Goal: Task Accomplishment & Management: Use online tool/utility

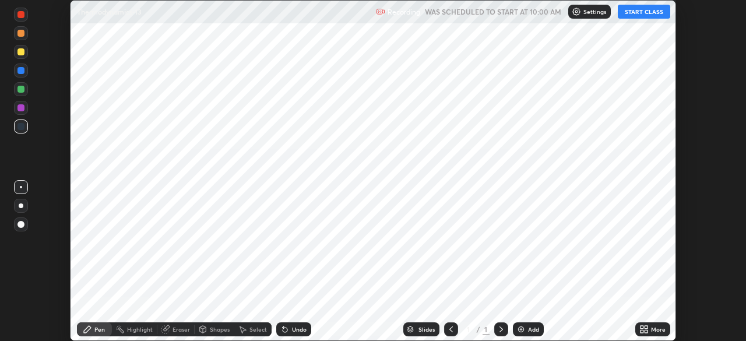
scroll to position [341, 745]
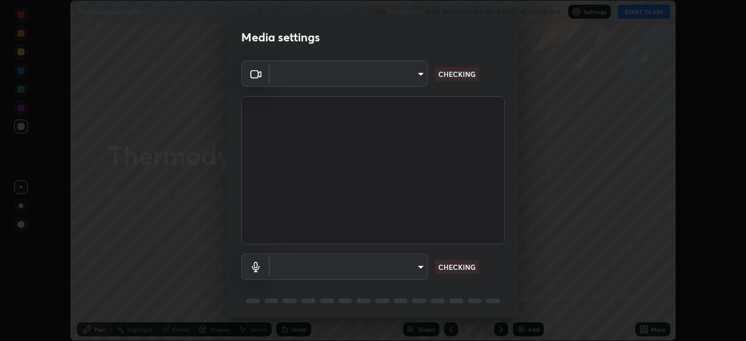
click at [415, 270] on body "Erase all Thermodynamics-13 Recording WAS SCHEDULED TO START AT 10:00 AM Settin…" at bounding box center [373, 170] width 746 height 341
type input "49997c5035a380d1e4bfd67072f4403f37fcfd6159da511fce73e868ba03c42c"
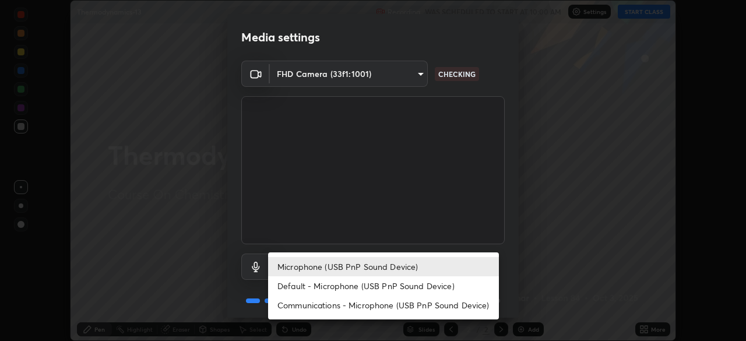
click at [447, 281] on li "Default - Microphone (USB PnP Sound Device)" at bounding box center [383, 285] width 231 height 19
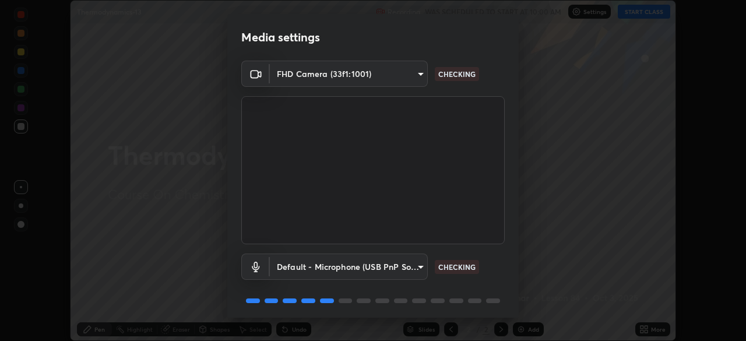
click at [407, 266] on body "Erase all Thermodynamics-13 Recording WAS SCHEDULED TO START AT 10:00 AM Settin…" at bounding box center [373, 170] width 746 height 341
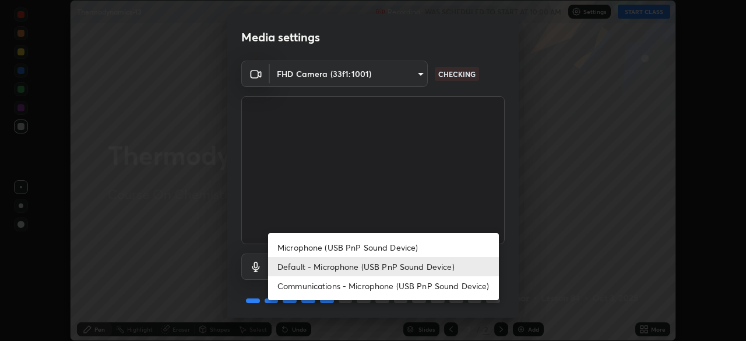
click at [421, 243] on li "Microphone (USB PnP Sound Device)" at bounding box center [383, 247] width 231 height 19
type input "b93cbfc37ea663615e2a2758e13d6489b429ad874a2ce90456402bbb4f5a5e7c"
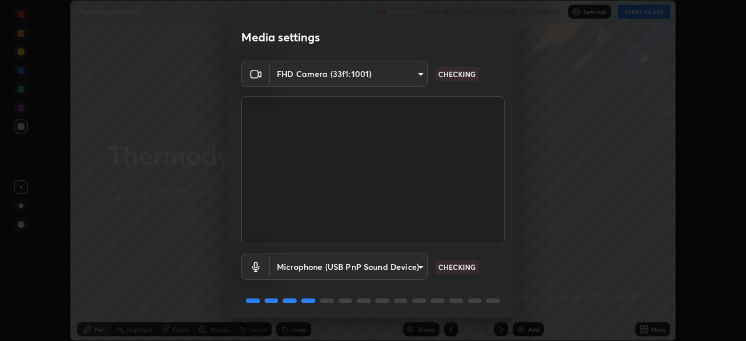
scroll to position [41, 0]
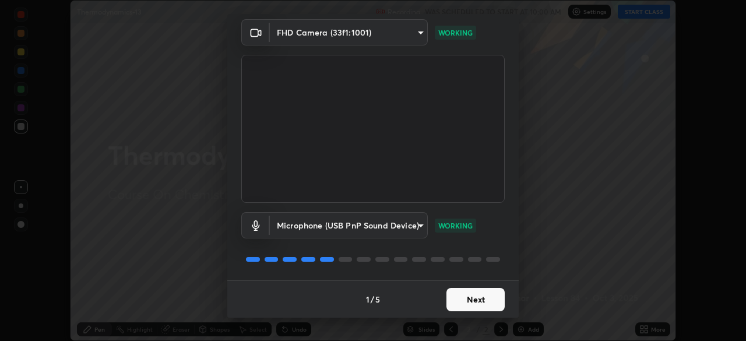
click at [483, 307] on button "Next" at bounding box center [475, 299] width 58 height 23
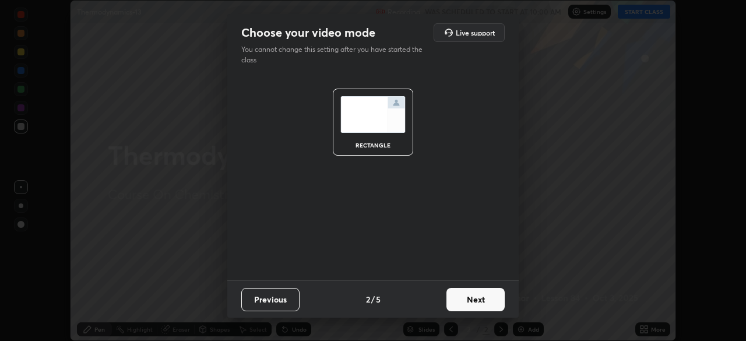
click at [484, 302] on button "Next" at bounding box center [475, 299] width 58 height 23
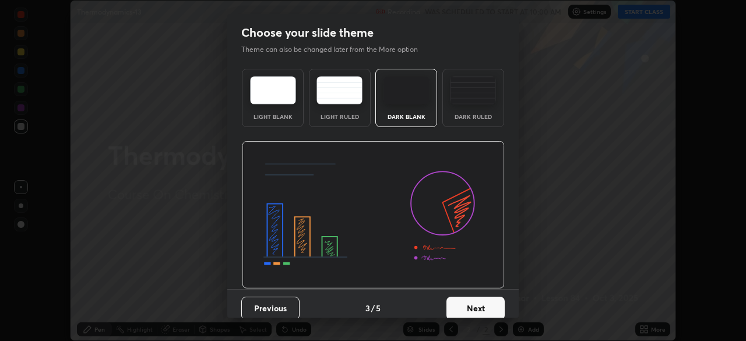
click at [490, 302] on button "Next" at bounding box center [475, 307] width 58 height 23
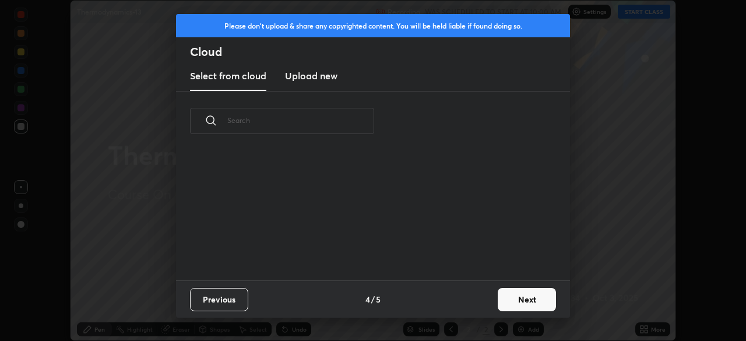
click at [492, 309] on div "Previous 4 / 5 Next" at bounding box center [373, 298] width 394 height 37
click at [509, 298] on button "Next" at bounding box center [526, 299] width 58 height 23
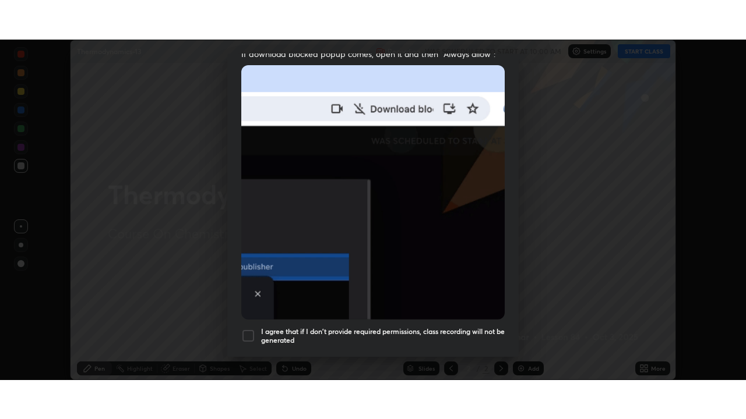
scroll to position [279, 0]
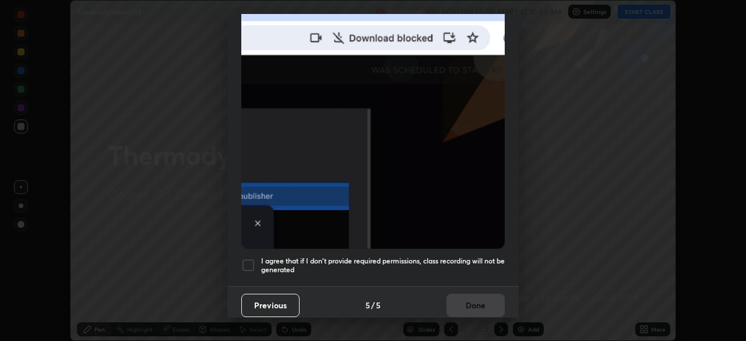
click at [466, 256] on h5 "I agree that if I don't provide required permissions, class recording will not …" at bounding box center [382, 265] width 243 height 18
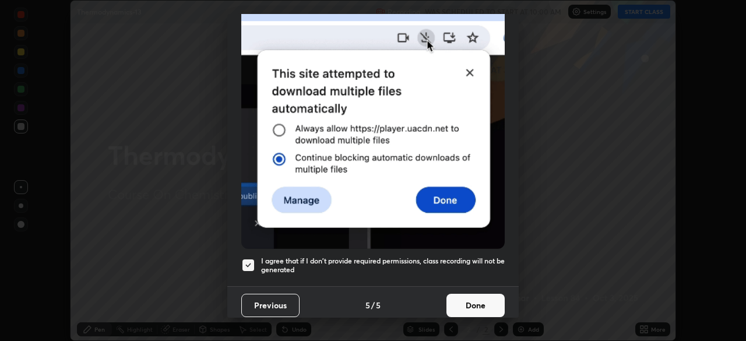
click at [467, 299] on button "Done" at bounding box center [475, 305] width 58 height 23
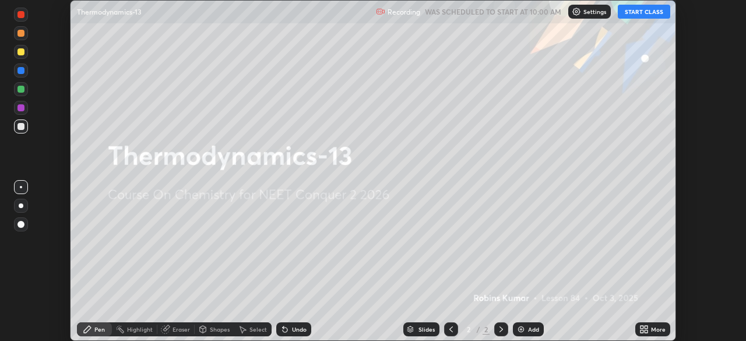
click at [642, 330] on icon at bounding box center [641, 331] width 3 height 3
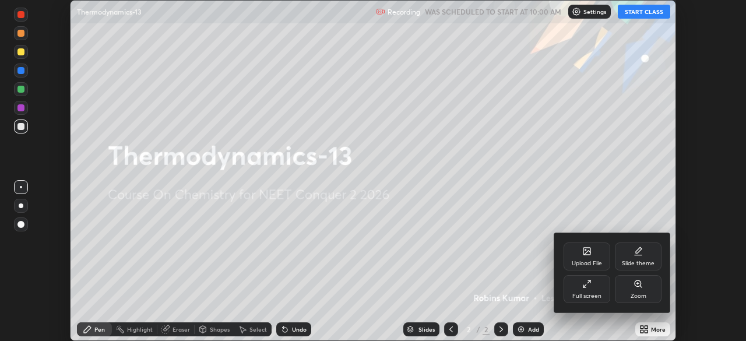
click at [577, 286] on div "Full screen" at bounding box center [586, 289] width 47 height 28
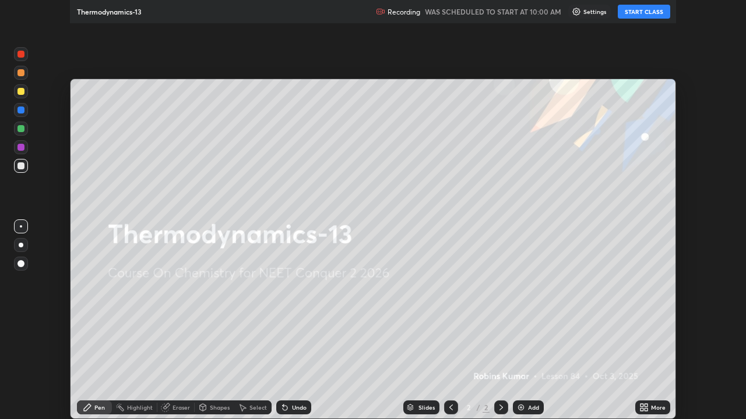
scroll to position [419, 746]
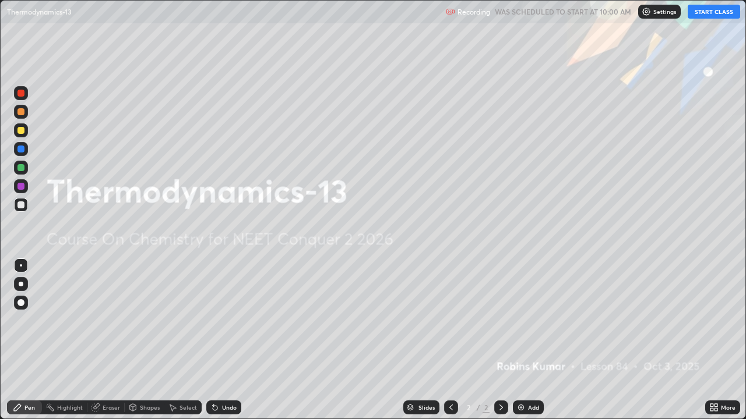
click at [706, 13] on button "START CLASS" at bounding box center [713, 12] width 52 height 14
click at [520, 340] on img at bounding box center [520, 407] width 9 height 9
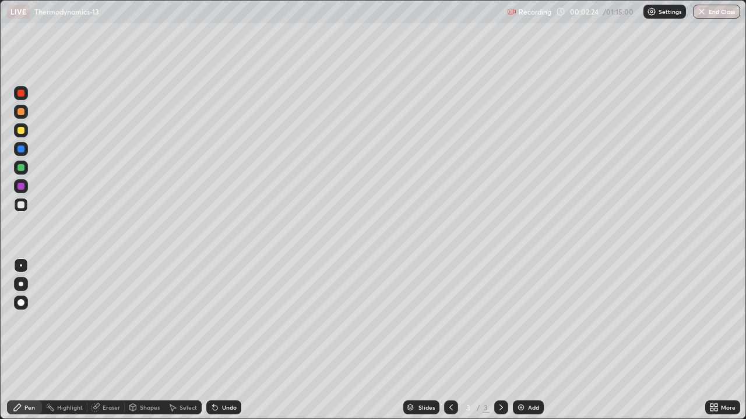
click at [519, 340] on img at bounding box center [520, 407] width 9 height 9
click at [517, 340] on img at bounding box center [520, 407] width 9 height 9
click at [520, 340] on img at bounding box center [520, 407] width 9 height 9
click at [521, 340] on img at bounding box center [520, 407] width 9 height 9
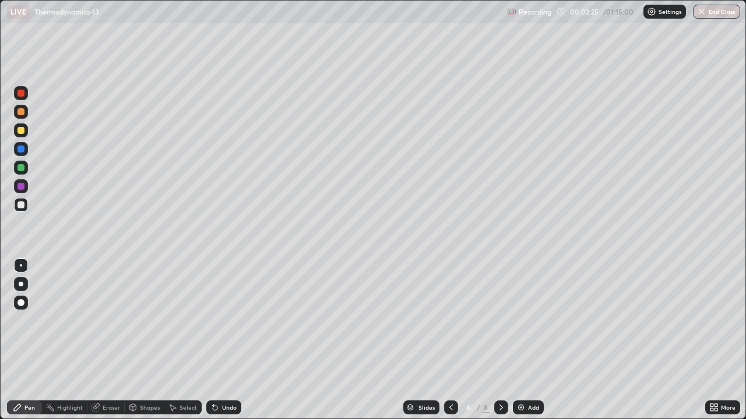
click at [519, 340] on img at bounding box center [520, 407] width 9 height 9
click at [518, 340] on img at bounding box center [520, 407] width 9 height 9
click at [520, 340] on img at bounding box center [520, 407] width 9 height 9
click at [522, 340] on img at bounding box center [520, 407] width 9 height 9
click at [525, 340] on div "Add" at bounding box center [528, 408] width 31 height 14
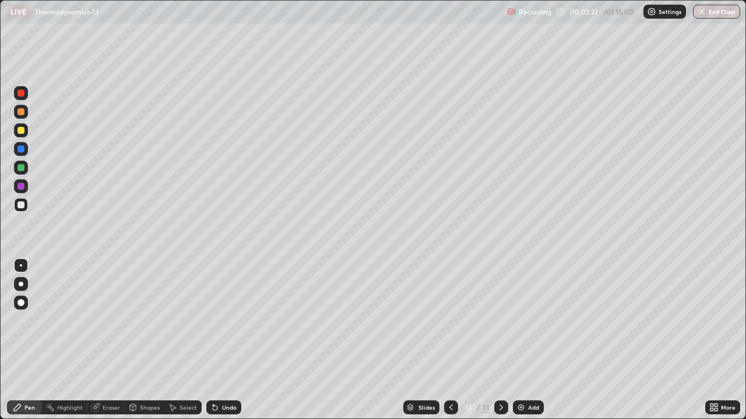
click at [449, 340] on icon at bounding box center [450, 408] width 3 height 6
click at [450, 340] on icon at bounding box center [450, 407] width 9 height 9
click at [451, 340] on icon at bounding box center [450, 407] width 9 height 9
click at [450, 340] on icon at bounding box center [450, 407] width 9 height 9
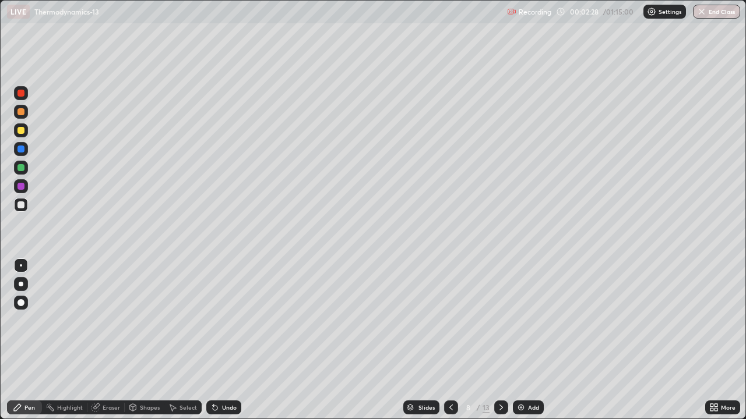
click at [450, 340] on icon at bounding box center [450, 407] width 9 height 9
click at [455, 340] on div at bounding box center [451, 408] width 14 height 14
click at [450, 340] on icon at bounding box center [450, 407] width 9 height 9
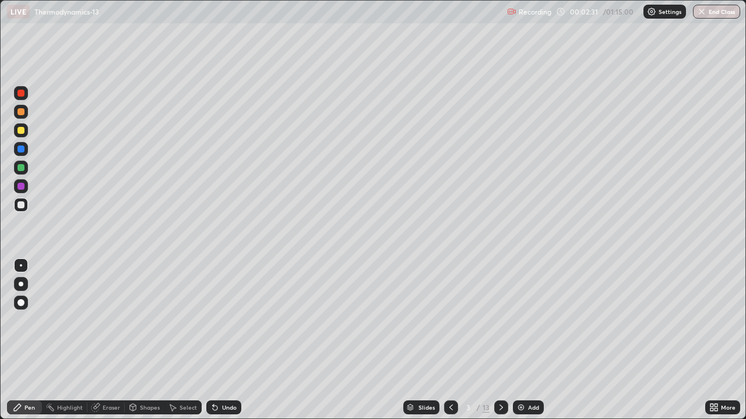
click at [23, 114] on div at bounding box center [20, 111] width 7 height 7
click at [23, 132] on div at bounding box center [20, 130] width 7 height 7
click at [21, 150] on div at bounding box center [20, 149] width 7 height 7
click at [23, 115] on div at bounding box center [20, 111] width 7 height 7
click at [147, 340] on div "Shapes" at bounding box center [150, 408] width 20 height 6
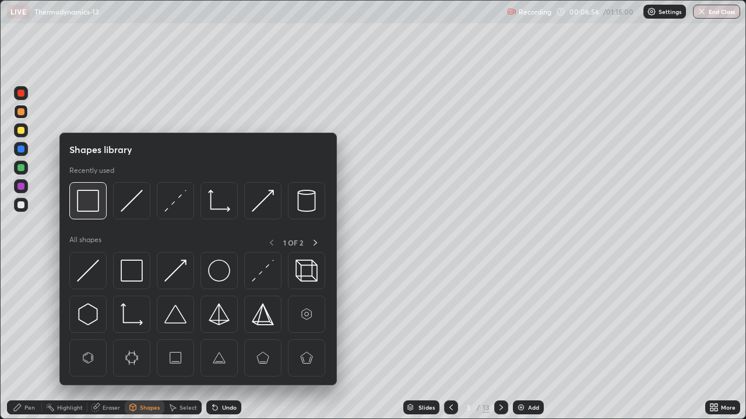
click at [93, 206] on img at bounding box center [88, 201] width 22 height 22
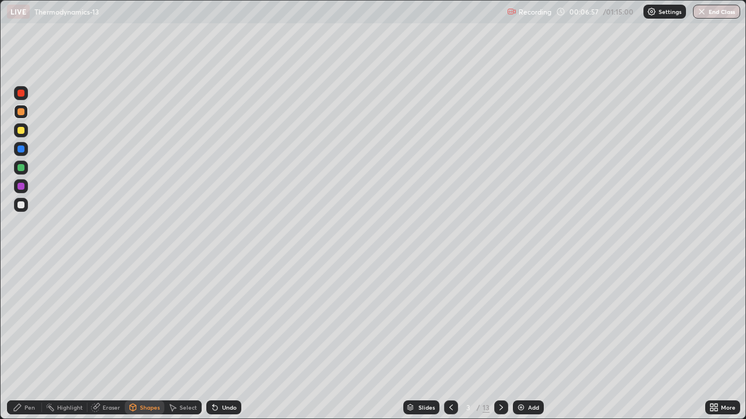
click at [23, 189] on div at bounding box center [21, 186] width 14 height 14
click at [21, 340] on icon at bounding box center [17, 407] width 9 height 9
click at [22, 170] on div at bounding box center [20, 167] width 7 height 7
click at [24, 207] on div at bounding box center [20, 205] width 7 height 7
click at [228, 340] on div "Undo" at bounding box center [223, 408] width 35 height 14
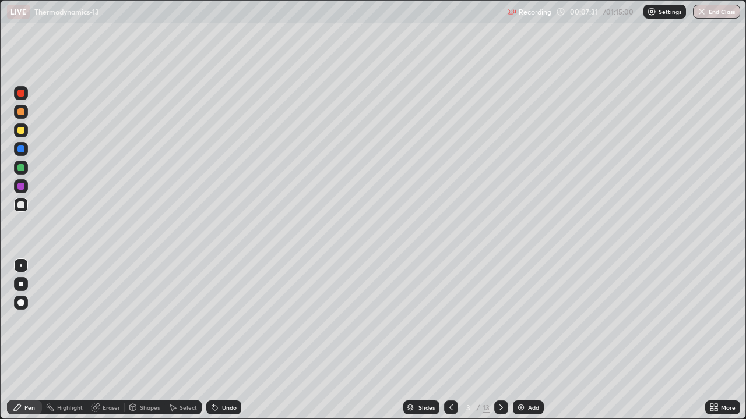
click at [232, 340] on div "Undo" at bounding box center [229, 408] width 15 height 6
click at [333, 260] on icon at bounding box center [332, 259] width 1 height 1
click at [23, 168] on div at bounding box center [20, 167] width 7 height 7
click at [24, 150] on div at bounding box center [20, 149] width 7 height 7
click at [22, 94] on div at bounding box center [20, 93] width 7 height 7
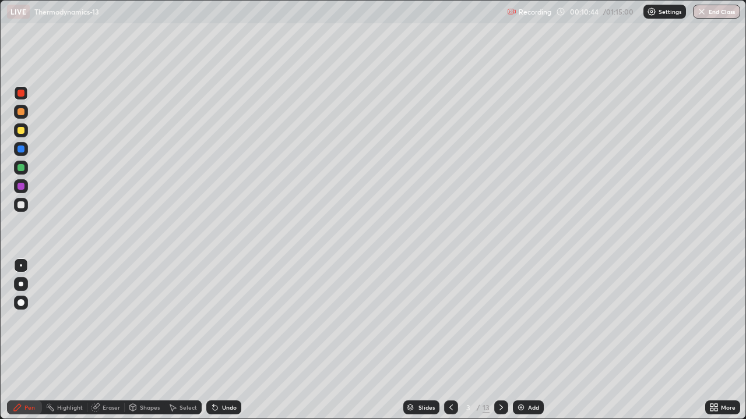
click at [100, 340] on div "Eraser" at bounding box center [105, 408] width 37 height 14
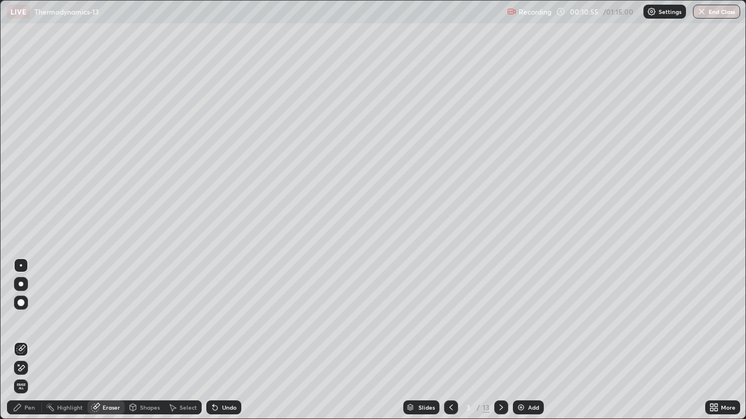
click at [21, 340] on icon at bounding box center [20, 368] width 9 height 10
click at [31, 340] on div "Pen" at bounding box center [29, 408] width 10 height 6
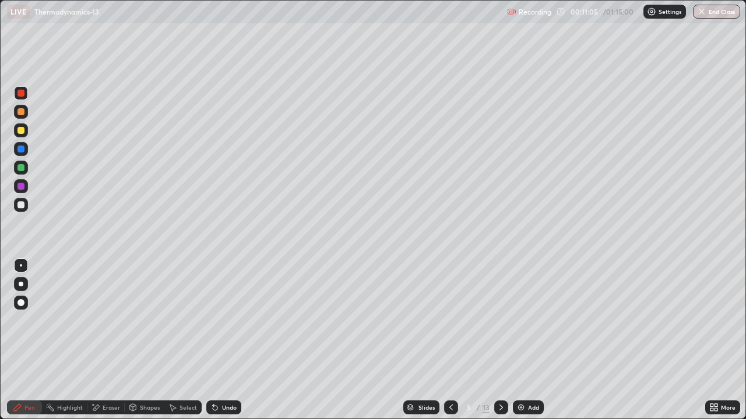
click at [20, 116] on div at bounding box center [21, 112] width 14 height 14
click at [500, 340] on icon at bounding box center [500, 407] width 9 height 9
click at [25, 168] on div at bounding box center [21, 168] width 14 height 14
click at [27, 203] on div at bounding box center [21, 205] width 14 height 14
click at [26, 206] on div at bounding box center [21, 205] width 14 height 14
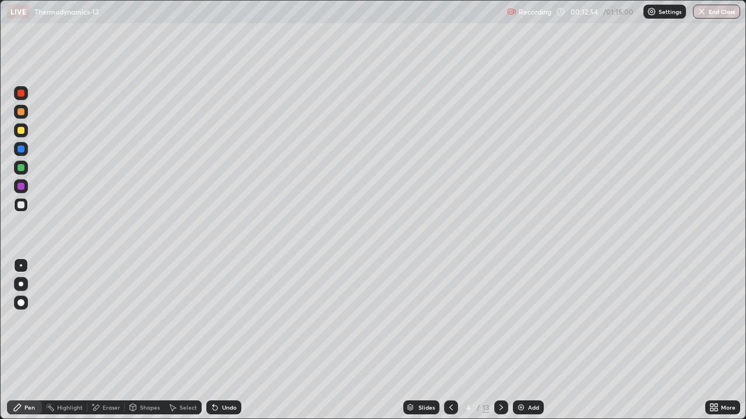
click at [235, 340] on div "Undo" at bounding box center [223, 408] width 35 height 14
click at [224, 340] on div "Undo" at bounding box center [229, 408] width 15 height 6
click at [21, 170] on div at bounding box center [20, 167] width 7 height 7
click at [22, 149] on div at bounding box center [20, 149] width 7 height 7
click at [23, 189] on div at bounding box center [21, 186] width 14 height 14
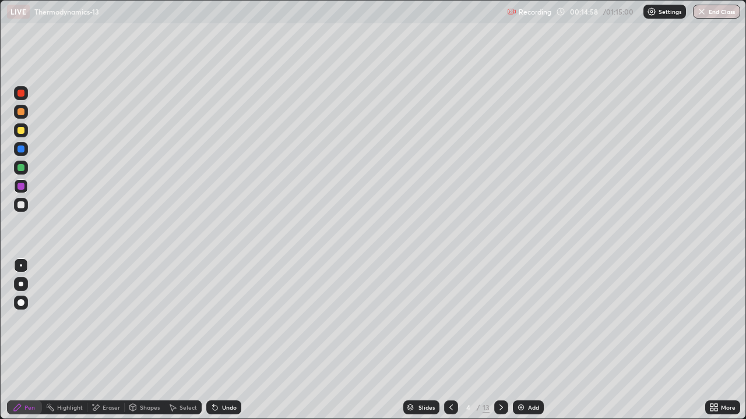
click at [22, 170] on div at bounding box center [20, 167] width 7 height 7
click at [23, 150] on div at bounding box center [20, 149] width 7 height 7
click at [22, 169] on div at bounding box center [20, 167] width 7 height 7
click at [23, 109] on div at bounding box center [20, 111] width 7 height 7
click at [21, 130] on div at bounding box center [20, 130] width 7 height 7
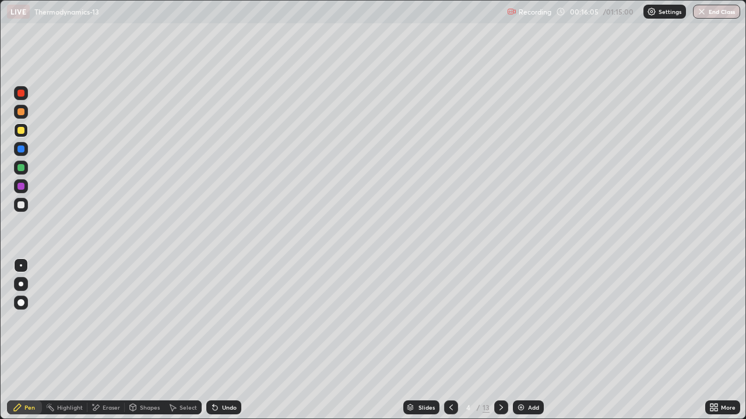
click at [21, 99] on div at bounding box center [21, 93] width 14 height 14
click at [22, 132] on div at bounding box center [20, 130] width 7 height 7
click at [25, 205] on div at bounding box center [21, 205] width 14 height 14
click at [22, 114] on div at bounding box center [20, 111] width 7 height 7
click at [26, 169] on div at bounding box center [21, 168] width 14 height 14
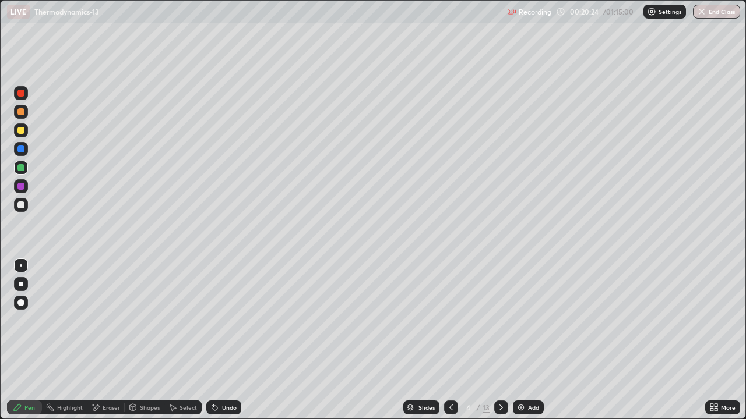
click at [22, 93] on div at bounding box center [20, 93] width 7 height 7
click at [500, 340] on icon at bounding box center [500, 407] width 9 height 9
click at [450, 340] on icon at bounding box center [450, 407] width 9 height 9
click at [500, 340] on icon at bounding box center [500, 407] width 9 height 9
click at [22, 111] on div at bounding box center [20, 111] width 7 height 7
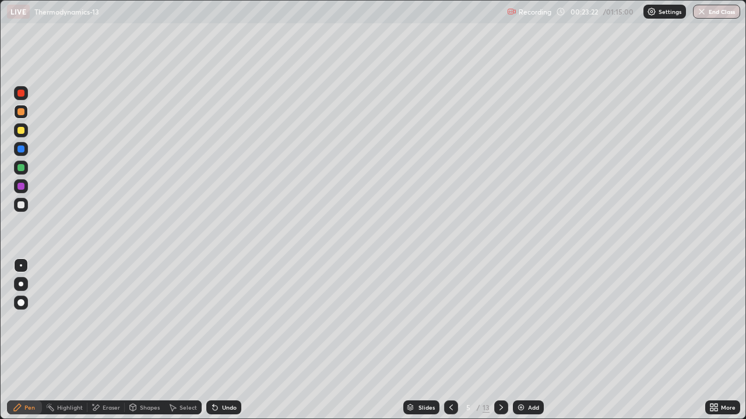
click at [150, 340] on div "Shapes" at bounding box center [150, 408] width 20 height 6
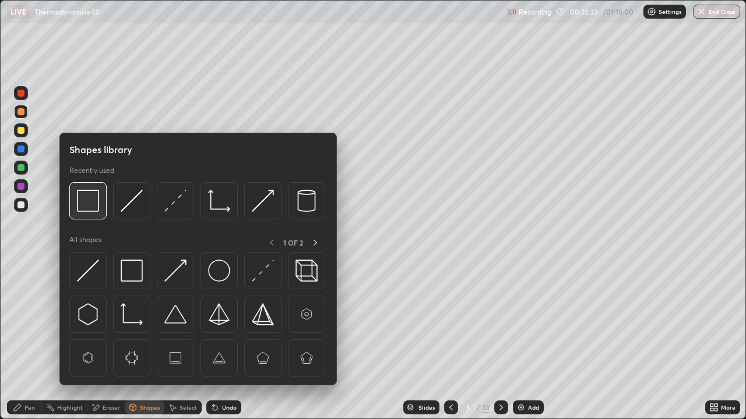
click at [93, 213] on div at bounding box center [87, 200] width 37 height 37
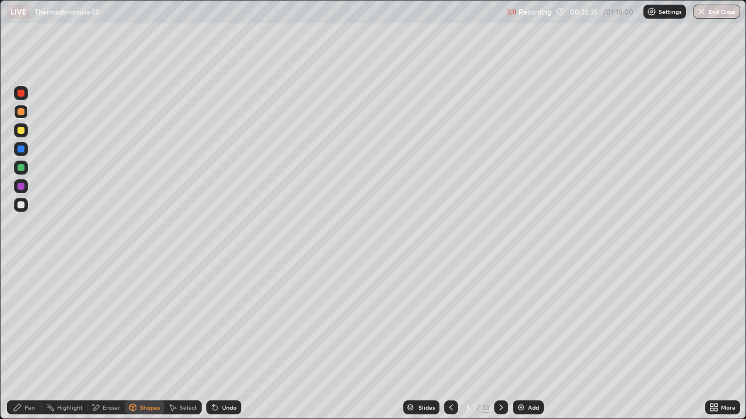
click at [27, 96] on div at bounding box center [21, 93] width 14 height 14
click at [147, 340] on div "Shapes" at bounding box center [150, 408] width 20 height 6
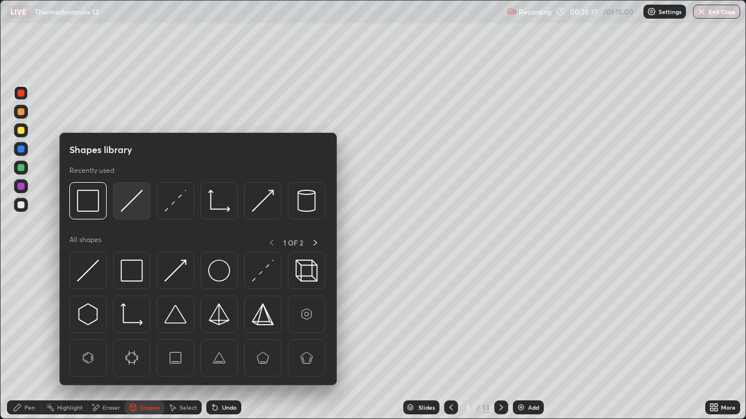
click at [127, 203] on img at bounding box center [132, 201] width 22 height 22
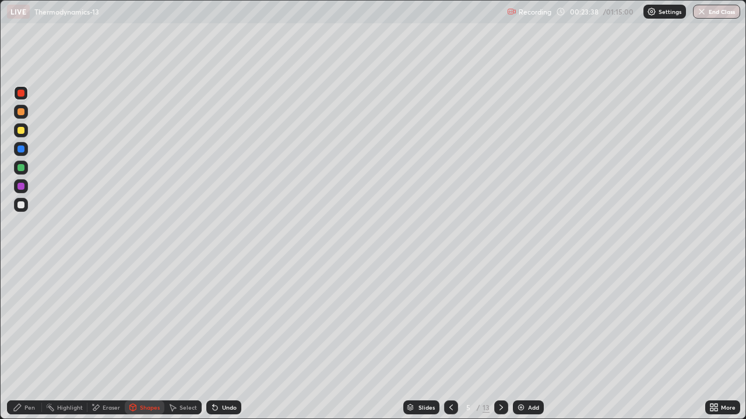
click at [22, 130] on div at bounding box center [20, 130] width 7 height 7
click at [149, 340] on div "Shapes" at bounding box center [145, 408] width 40 height 14
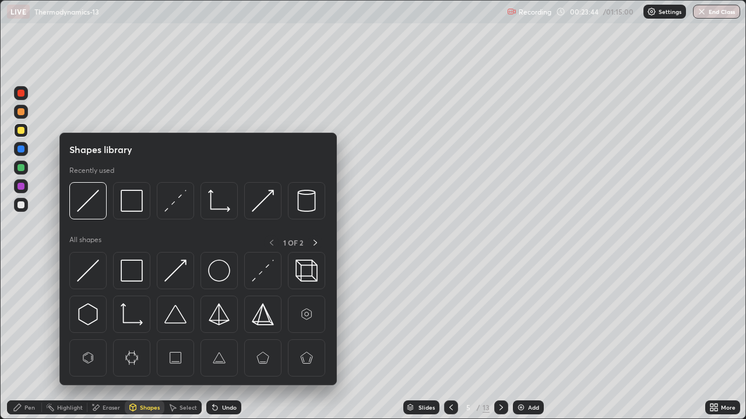
click at [23, 340] on div "Pen" at bounding box center [24, 408] width 35 height 14
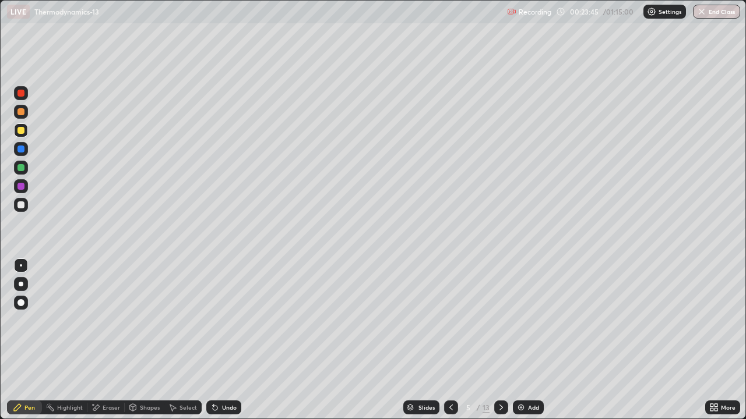
click at [22, 188] on div at bounding box center [20, 186] width 7 height 7
click at [104, 340] on div "Eraser" at bounding box center [111, 408] width 17 height 6
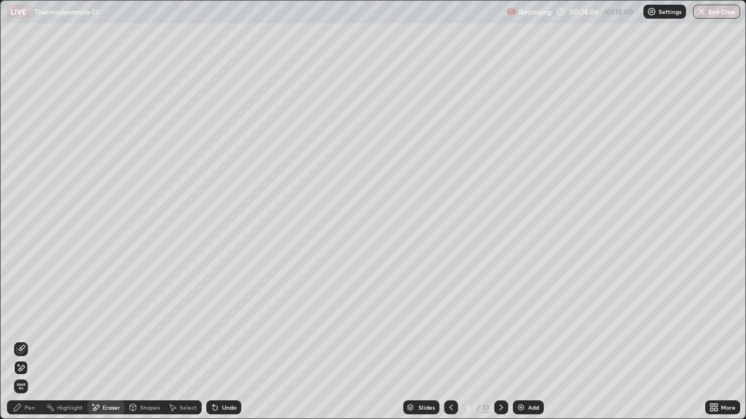
click at [23, 340] on icon at bounding box center [20, 349] width 9 height 9
click at [33, 340] on div "Pen" at bounding box center [29, 408] width 10 height 6
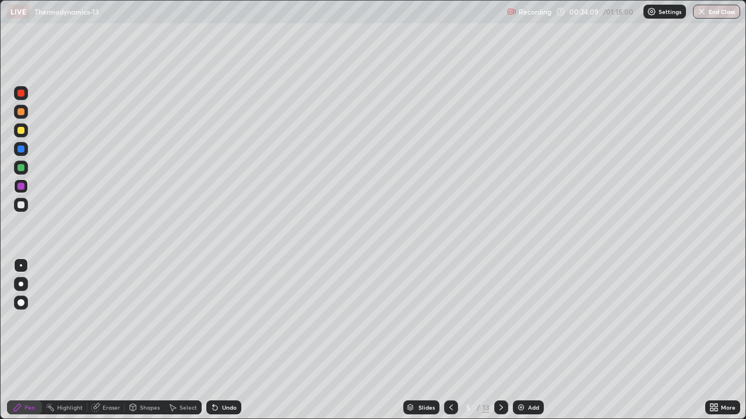
click at [21, 112] on div at bounding box center [20, 111] width 7 height 7
click at [22, 172] on div at bounding box center [21, 168] width 14 height 14
click at [23, 133] on div at bounding box center [20, 130] width 7 height 7
click at [22, 204] on div at bounding box center [20, 205] width 7 height 7
click at [22, 135] on div at bounding box center [21, 130] width 14 height 14
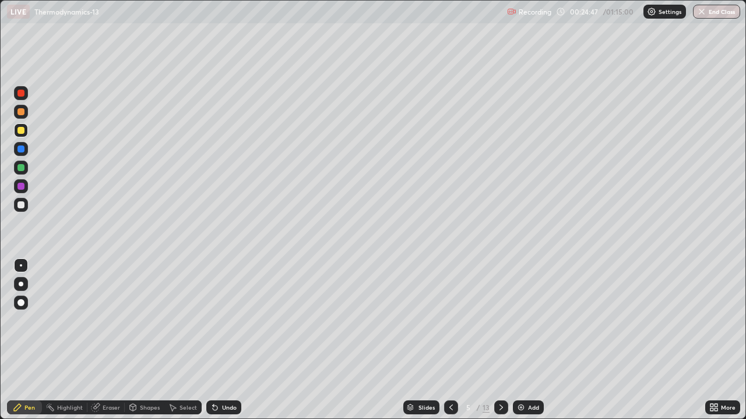
click at [23, 206] on div at bounding box center [20, 205] width 7 height 7
click at [218, 340] on div "Undo" at bounding box center [223, 408] width 35 height 14
click at [219, 340] on div "Undo" at bounding box center [223, 408] width 35 height 14
click at [22, 144] on div at bounding box center [21, 149] width 14 height 14
click at [26, 206] on div at bounding box center [21, 205] width 14 height 14
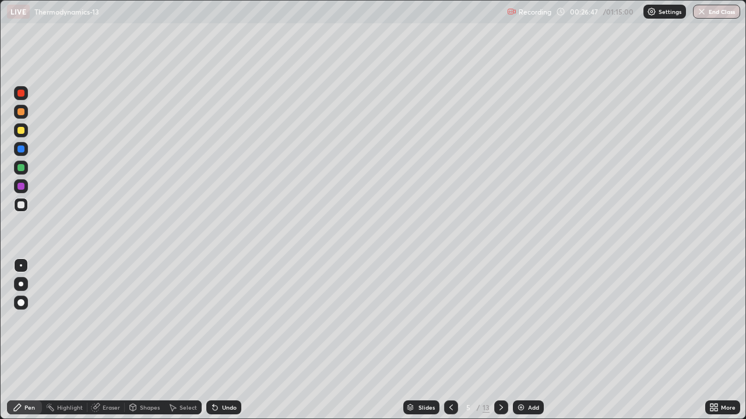
click at [27, 171] on div at bounding box center [21, 168] width 14 height 14
click at [26, 207] on div at bounding box center [21, 205] width 14 height 14
click at [217, 340] on icon at bounding box center [214, 407] width 9 height 9
click at [220, 340] on div "Undo" at bounding box center [223, 408] width 35 height 14
click at [22, 150] on div at bounding box center [20, 149] width 7 height 7
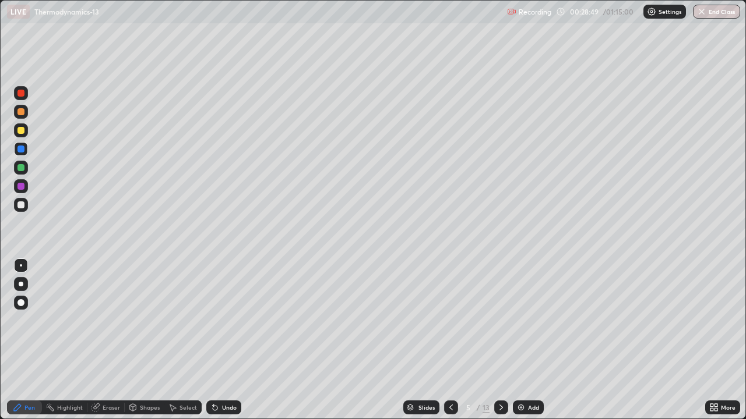
click at [21, 118] on div at bounding box center [21, 112] width 14 height 14
click at [22, 170] on div at bounding box center [20, 167] width 7 height 7
click at [231, 340] on div "Undo" at bounding box center [223, 408] width 35 height 14
click at [22, 130] on div at bounding box center [20, 130] width 7 height 7
click at [25, 167] on div at bounding box center [21, 168] width 14 height 14
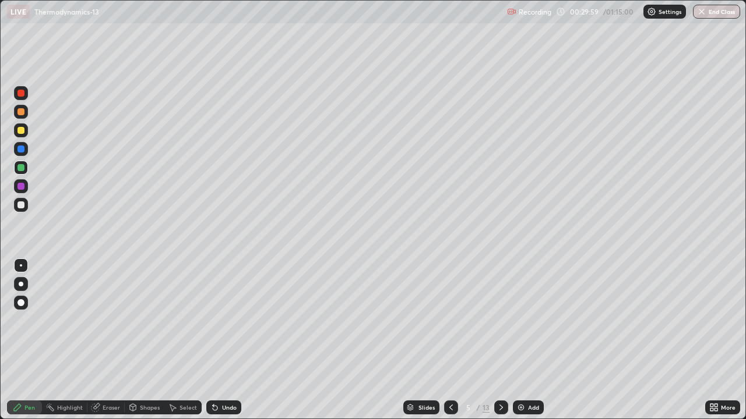
click at [25, 203] on div at bounding box center [21, 205] width 14 height 14
click at [21, 112] on div at bounding box center [20, 111] width 7 height 7
click at [22, 136] on div at bounding box center [21, 130] width 14 height 14
click at [69, 340] on div "Highlight" at bounding box center [70, 408] width 26 height 6
click at [23, 174] on div at bounding box center [21, 168] width 14 height 14
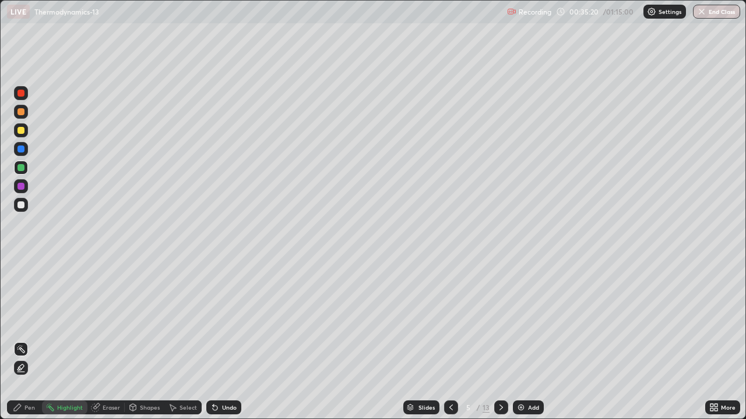
click at [18, 340] on icon at bounding box center [17, 407] width 9 height 9
click at [22, 209] on div at bounding box center [21, 205] width 14 height 14
click at [22, 94] on div at bounding box center [20, 93] width 7 height 7
click at [500, 340] on icon at bounding box center [500, 407] width 9 height 9
click at [224, 340] on div "Undo" at bounding box center [223, 408] width 35 height 14
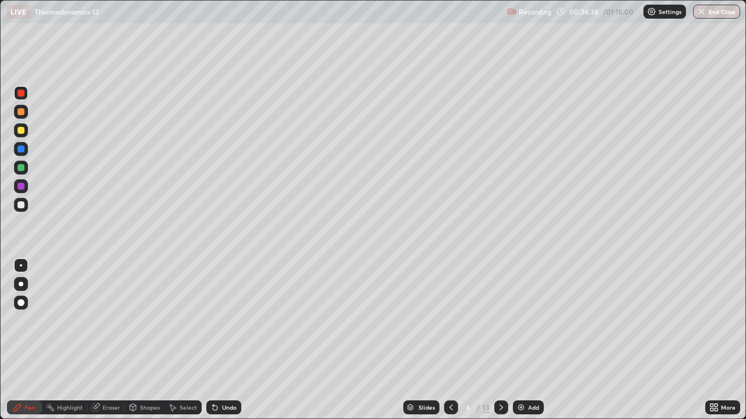
click at [21, 168] on div at bounding box center [20, 167] width 7 height 7
click at [21, 206] on div at bounding box center [20, 205] width 7 height 7
click at [19, 151] on div at bounding box center [20, 149] width 7 height 7
click at [16, 116] on div at bounding box center [21, 112] width 14 height 14
click at [110, 340] on div "Eraser" at bounding box center [111, 408] width 17 height 6
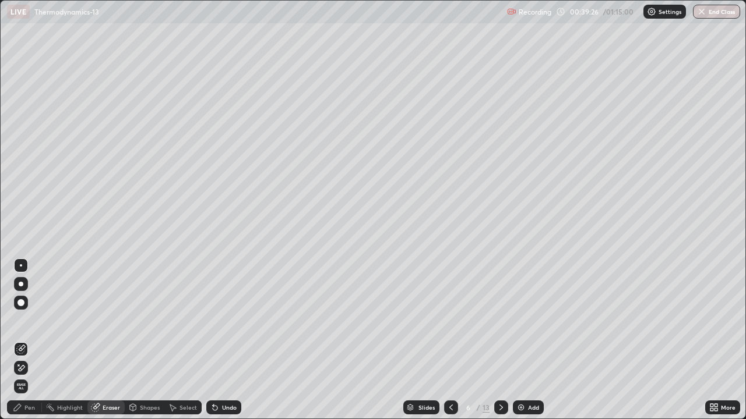
click at [22, 340] on icon at bounding box center [20, 368] width 9 height 10
click at [450, 340] on icon at bounding box center [450, 407] width 9 height 9
click at [500, 340] on icon at bounding box center [500, 407] width 9 height 9
click at [25, 340] on div "Pen" at bounding box center [24, 408] width 35 height 14
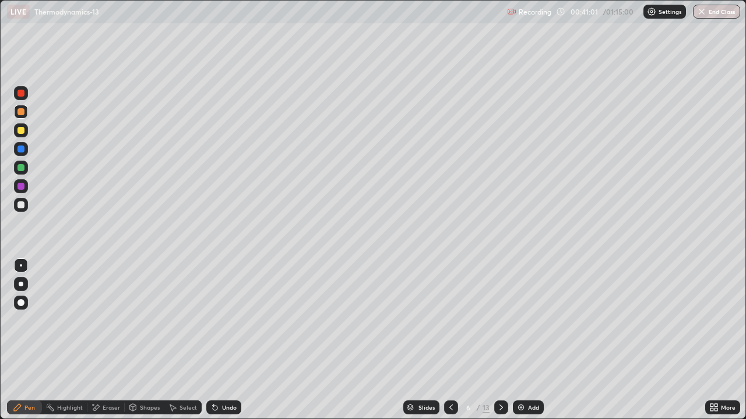
click at [22, 130] on div at bounding box center [20, 130] width 7 height 7
click at [214, 340] on icon at bounding box center [215, 408] width 5 height 5
click at [223, 340] on div "Undo" at bounding box center [223, 408] width 35 height 14
click at [21, 204] on div at bounding box center [20, 205] width 7 height 7
click at [229, 340] on div "Undo" at bounding box center [229, 408] width 15 height 6
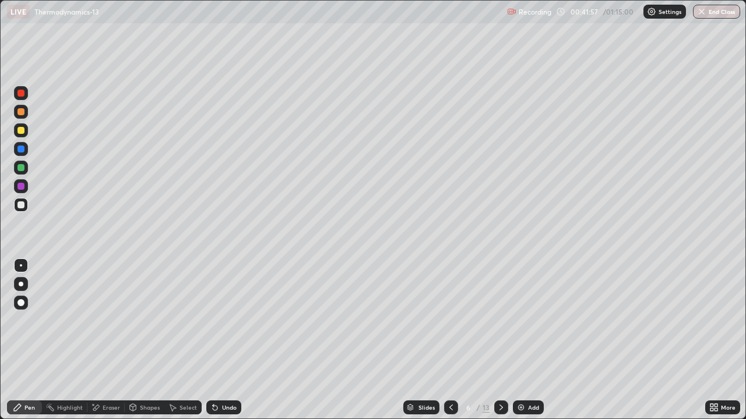
click at [236, 340] on div "Undo" at bounding box center [223, 408] width 35 height 14
click at [23, 152] on div at bounding box center [20, 149] width 7 height 7
click at [23, 114] on div at bounding box center [20, 111] width 7 height 7
click at [23, 129] on div at bounding box center [20, 130] width 7 height 7
click at [22, 170] on div at bounding box center [20, 167] width 7 height 7
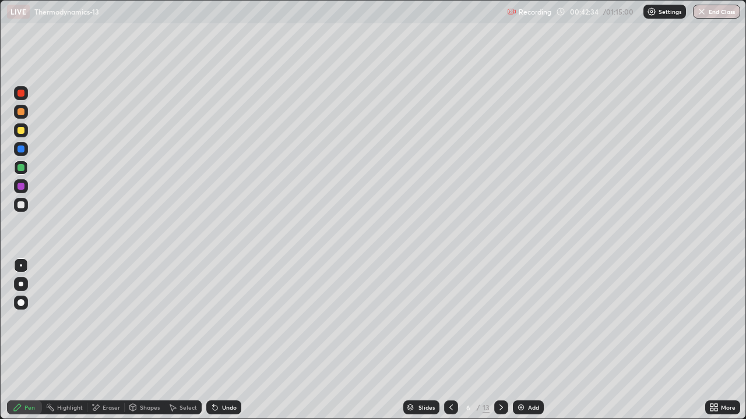
click at [21, 184] on div at bounding box center [20, 186] width 7 height 7
click at [22, 204] on div at bounding box center [20, 205] width 7 height 7
click at [22, 187] on div at bounding box center [20, 186] width 7 height 7
click at [22, 205] on div at bounding box center [20, 205] width 7 height 7
click at [152, 340] on div "Shapes" at bounding box center [150, 408] width 20 height 6
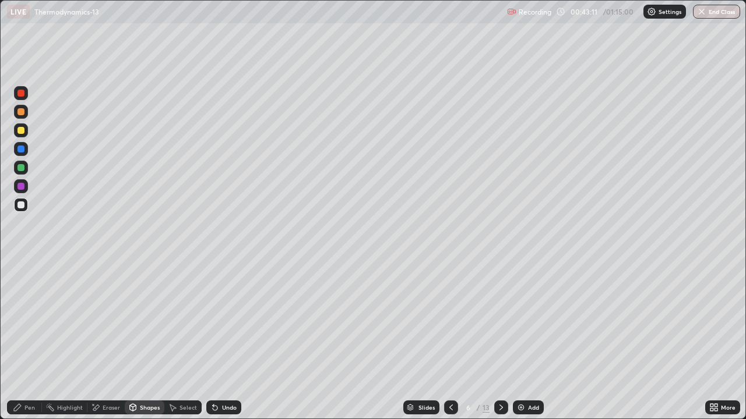
click at [22, 340] on div "Pen" at bounding box center [24, 408] width 35 height 14
click at [20, 93] on div at bounding box center [20, 93] width 7 height 7
click at [21, 188] on div at bounding box center [20, 186] width 7 height 7
click at [20, 149] on div at bounding box center [20, 149] width 7 height 7
click at [21, 133] on div at bounding box center [20, 130] width 7 height 7
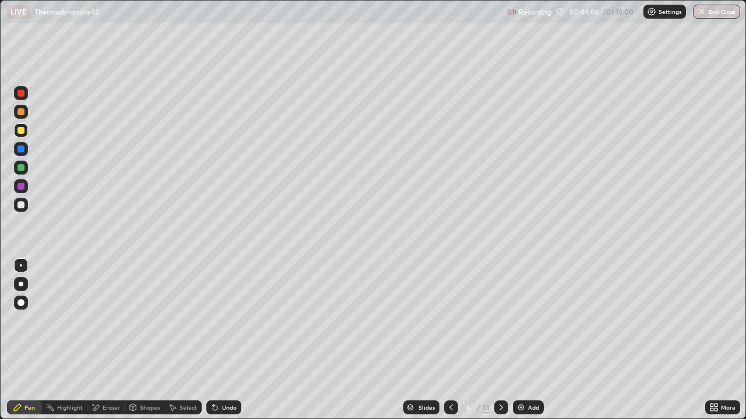
click at [222, 340] on div "Undo" at bounding box center [229, 408] width 15 height 6
click at [221, 340] on div "Undo" at bounding box center [223, 408] width 35 height 14
click at [223, 340] on div "Undo" at bounding box center [229, 408] width 15 height 6
click at [23, 99] on div at bounding box center [21, 93] width 14 height 14
click at [22, 171] on div at bounding box center [20, 167] width 7 height 7
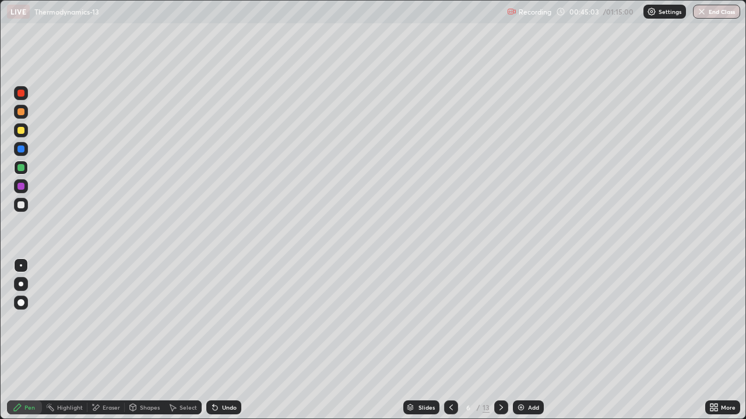
click at [22, 93] on div at bounding box center [20, 93] width 7 height 7
click at [26, 200] on div at bounding box center [21, 205] width 14 height 14
click at [15, 125] on div at bounding box center [21, 130] width 14 height 14
click at [22, 112] on div at bounding box center [20, 111] width 7 height 7
click at [22, 186] on div at bounding box center [20, 186] width 7 height 7
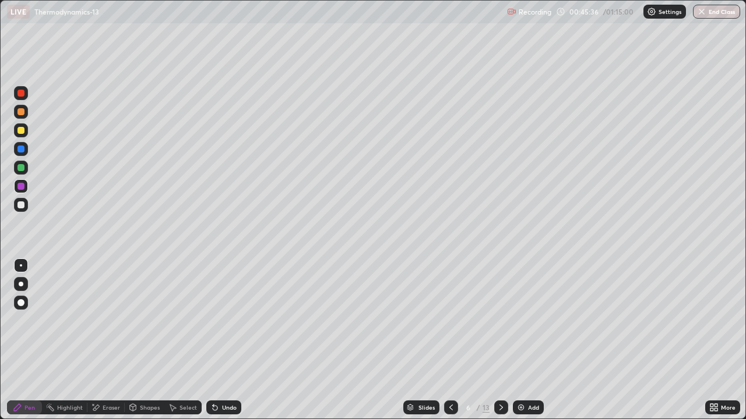
click at [22, 130] on div at bounding box center [20, 130] width 7 height 7
click at [22, 204] on div at bounding box center [20, 205] width 7 height 7
click at [23, 92] on div at bounding box center [20, 93] width 7 height 7
click at [449, 340] on icon at bounding box center [450, 407] width 9 height 9
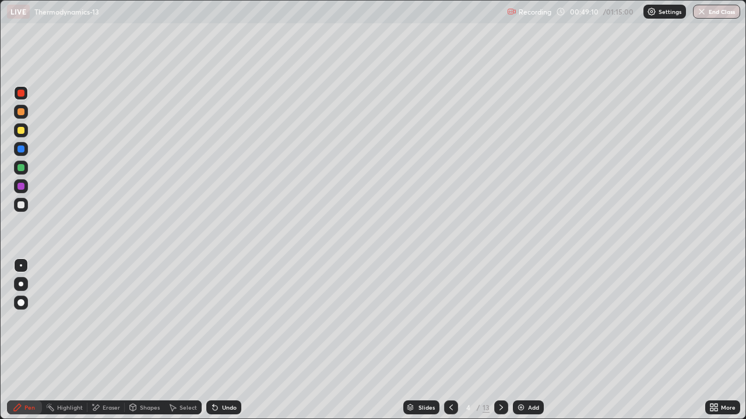
click at [451, 340] on icon at bounding box center [450, 407] width 9 height 9
click at [501, 340] on div at bounding box center [501, 408] width 14 height 14
click at [451, 340] on div at bounding box center [451, 408] width 14 height 14
click at [22, 128] on div at bounding box center [20, 130] width 7 height 7
click at [27, 202] on div at bounding box center [21, 205] width 14 height 14
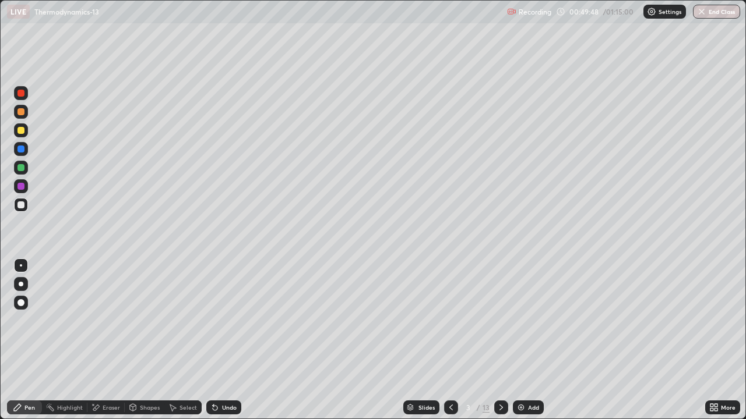
click at [26, 185] on div at bounding box center [21, 186] width 14 height 14
click at [22, 204] on div at bounding box center [20, 205] width 7 height 7
click at [22, 161] on div at bounding box center [21, 168] width 14 height 14
click at [25, 93] on div at bounding box center [21, 93] width 14 height 14
click at [503, 340] on icon at bounding box center [500, 407] width 9 height 9
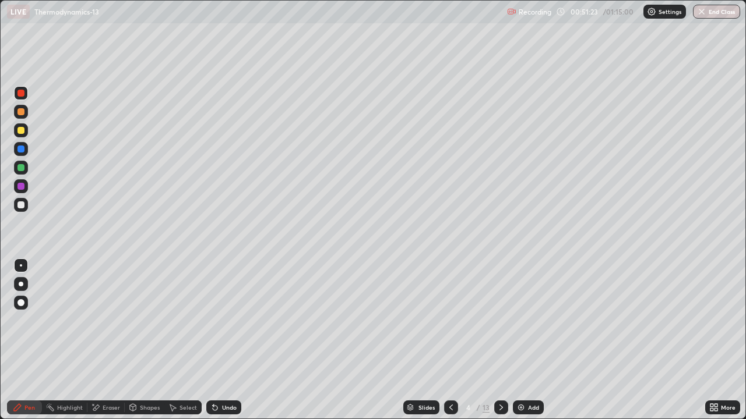
click at [500, 340] on icon at bounding box center [500, 407] width 9 height 9
click at [501, 340] on icon at bounding box center [500, 407] width 9 height 9
click at [499, 340] on div at bounding box center [501, 408] width 14 height 14
click at [25, 205] on div at bounding box center [21, 205] width 14 height 14
click at [23, 114] on div at bounding box center [20, 111] width 7 height 7
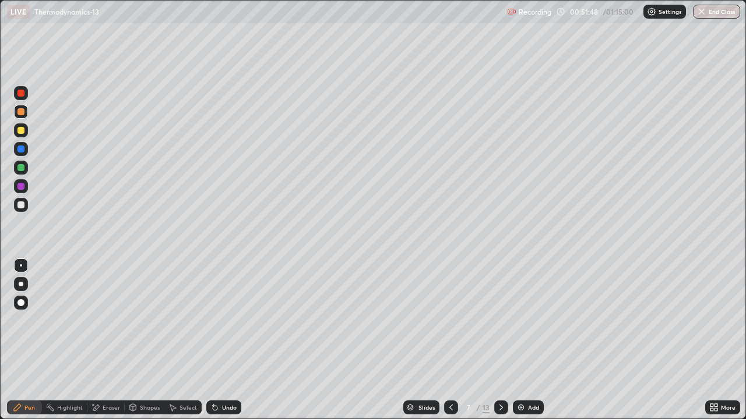
click at [22, 167] on div at bounding box center [20, 167] width 7 height 7
click at [22, 186] on div at bounding box center [20, 186] width 7 height 7
click at [22, 94] on div at bounding box center [20, 93] width 7 height 7
click at [21, 167] on div at bounding box center [20, 167] width 7 height 7
click at [25, 149] on div at bounding box center [21, 149] width 14 height 14
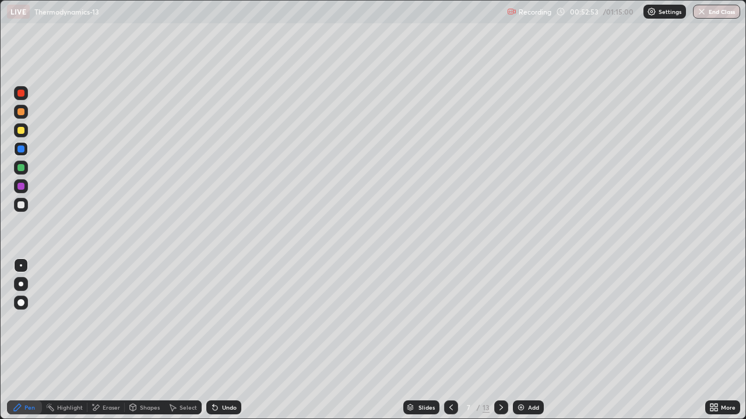
click at [23, 208] on div at bounding box center [20, 205] width 7 height 7
click at [22, 167] on div at bounding box center [20, 167] width 7 height 7
click at [22, 186] on div at bounding box center [20, 186] width 7 height 7
click at [22, 153] on div at bounding box center [21, 149] width 14 height 14
click at [20, 130] on div at bounding box center [20, 130] width 7 height 7
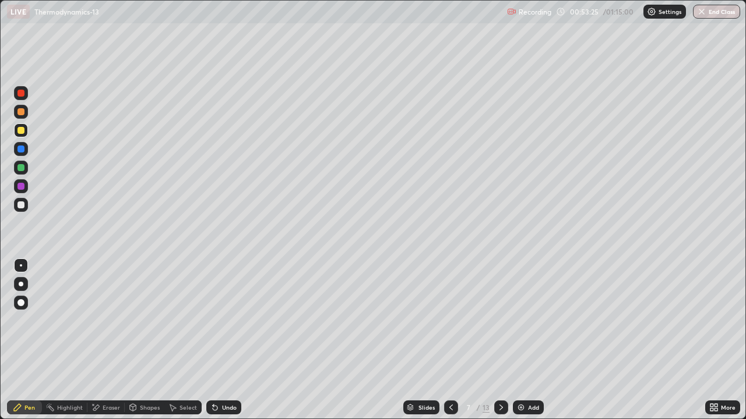
click at [141, 340] on div "Shapes" at bounding box center [150, 408] width 20 height 6
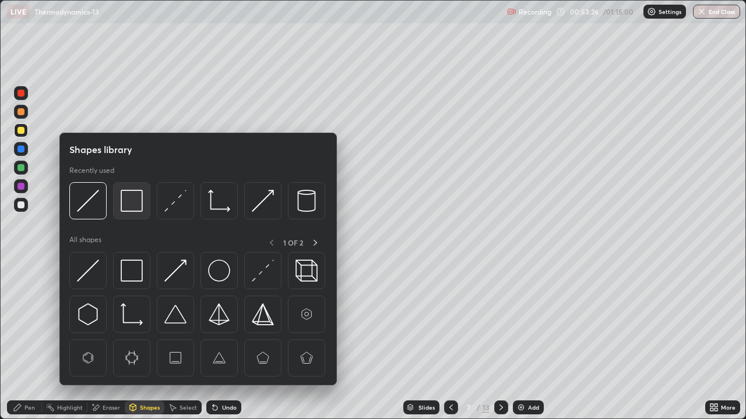
click at [129, 206] on img at bounding box center [132, 201] width 22 height 22
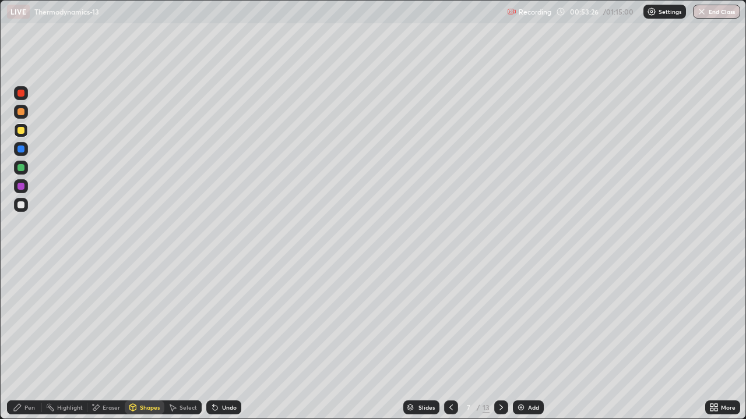
click at [22, 93] on div at bounding box center [20, 93] width 7 height 7
click at [22, 130] on div at bounding box center [20, 130] width 7 height 7
click at [25, 340] on div "Pen" at bounding box center [29, 408] width 10 height 6
click at [27, 150] on div at bounding box center [21, 149] width 14 height 14
click at [22, 204] on div at bounding box center [20, 205] width 7 height 7
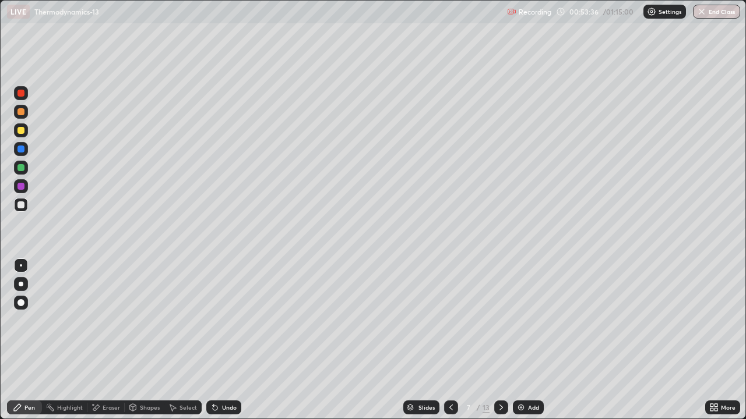
click at [26, 167] on div at bounding box center [21, 168] width 14 height 14
click at [227, 340] on div "Undo" at bounding box center [229, 408] width 15 height 6
click at [220, 340] on div "Undo" at bounding box center [223, 408] width 35 height 14
click at [19, 185] on div at bounding box center [20, 186] width 7 height 7
click at [21, 131] on div at bounding box center [20, 130] width 7 height 7
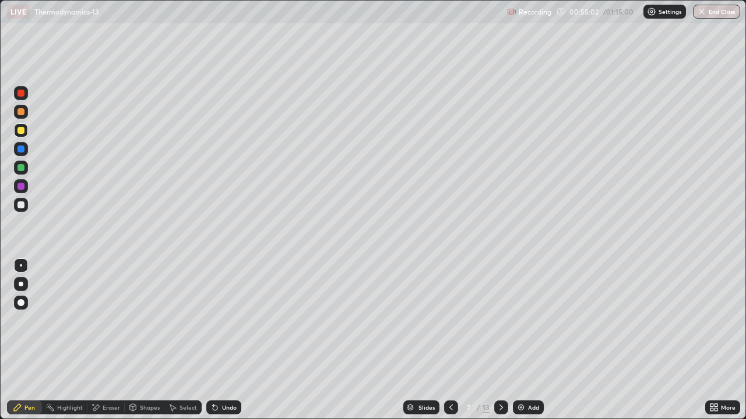
click at [153, 340] on div "Shapes" at bounding box center [150, 408] width 20 height 6
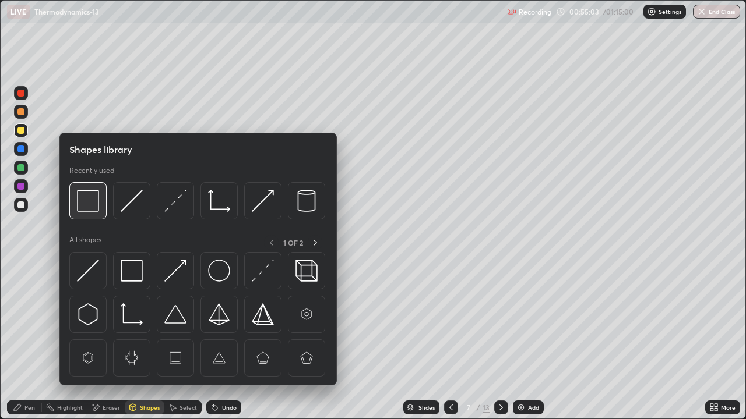
click at [93, 206] on img at bounding box center [88, 201] width 22 height 22
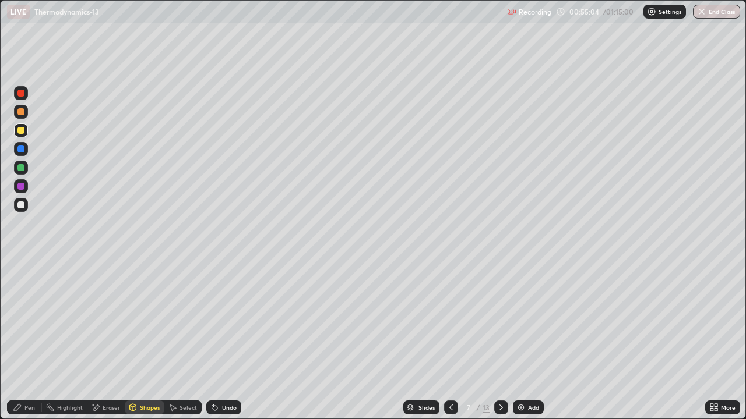
click at [26, 186] on div at bounding box center [21, 186] width 14 height 14
click at [33, 340] on div "Pen" at bounding box center [29, 408] width 10 height 6
click at [23, 206] on div at bounding box center [20, 205] width 7 height 7
click at [486, 340] on div "13" at bounding box center [485, 407] width 7 height 10
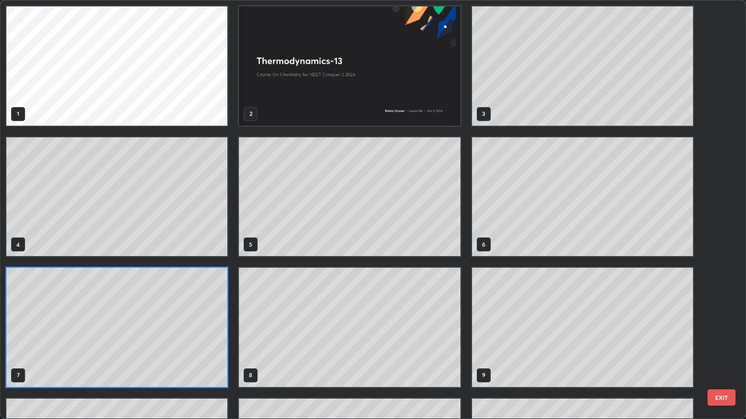
scroll to position [415, 739]
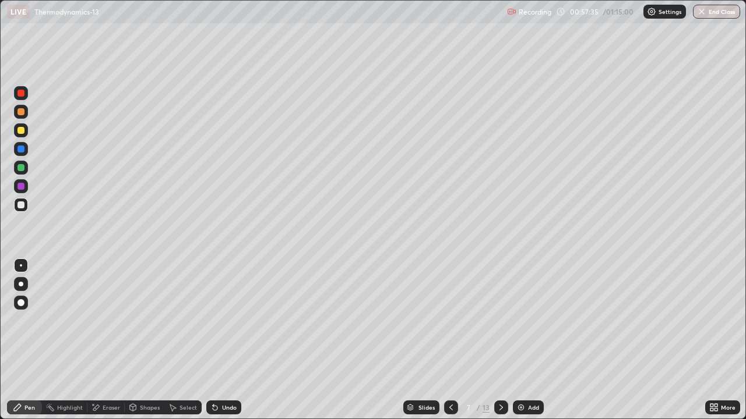
click at [501, 340] on icon at bounding box center [500, 407] width 9 height 9
click at [22, 114] on div at bounding box center [20, 111] width 7 height 7
click at [23, 207] on div at bounding box center [20, 205] width 7 height 7
click at [22, 113] on div at bounding box center [20, 111] width 7 height 7
click at [24, 204] on div at bounding box center [20, 205] width 7 height 7
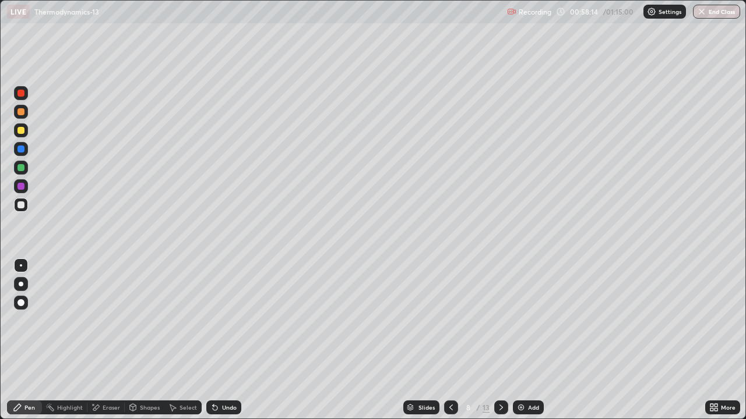
click at [222, 340] on div "Undo" at bounding box center [223, 408] width 35 height 14
click at [27, 129] on div at bounding box center [21, 130] width 14 height 14
click at [23, 111] on div at bounding box center [20, 111] width 7 height 7
click at [218, 340] on div "Undo" at bounding box center [223, 408] width 35 height 14
click at [23, 206] on div at bounding box center [20, 205] width 7 height 7
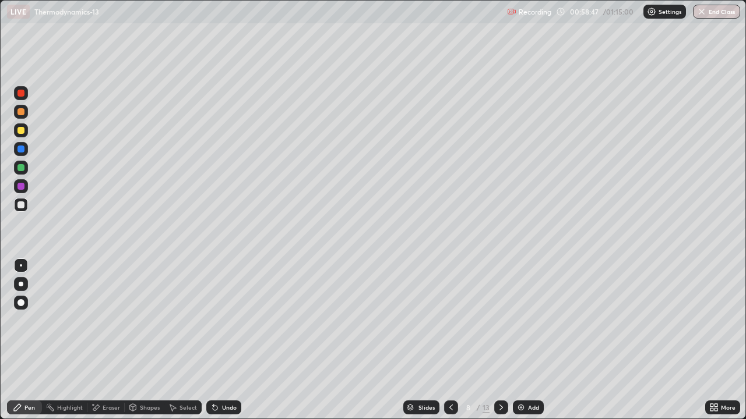
click at [21, 131] on div at bounding box center [20, 130] width 7 height 7
click at [21, 112] on div at bounding box center [20, 111] width 7 height 7
click at [153, 340] on div "Shapes" at bounding box center [150, 408] width 20 height 6
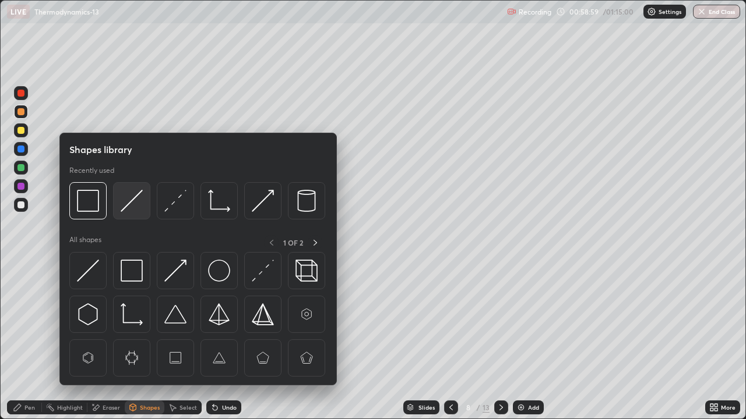
click at [127, 211] on img at bounding box center [132, 201] width 22 height 22
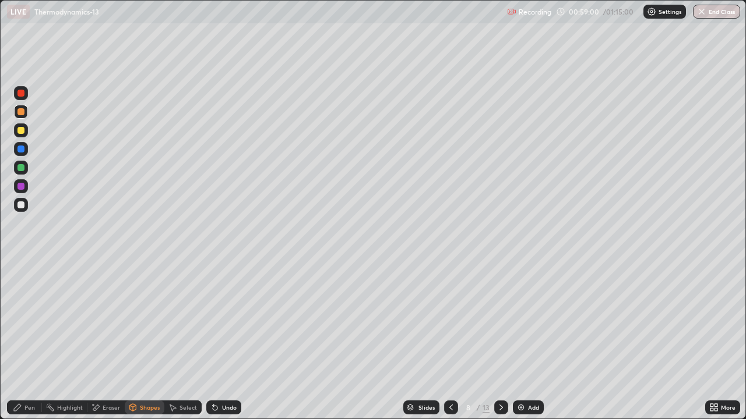
click at [24, 188] on div at bounding box center [21, 186] width 14 height 14
click at [30, 340] on div "Pen" at bounding box center [29, 408] width 10 height 6
click at [21, 112] on div at bounding box center [20, 111] width 7 height 7
click at [22, 205] on div at bounding box center [20, 205] width 7 height 7
click at [27, 170] on div at bounding box center [21, 168] width 14 height 14
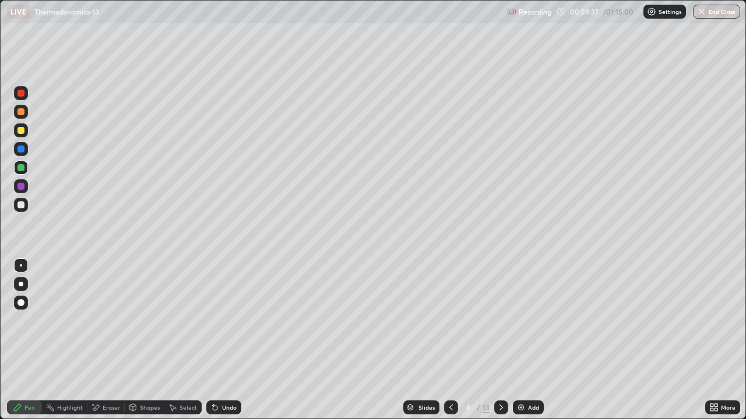
click at [227, 340] on div "Undo" at bounding box center [229, 408] width 15 height 6
click at [24, 149] on div at bounding box center [20, 149] width 7 height 7
click at [25, 207] on div at bounding box center [21, 205] width 14 height 14
click at [19, 133] on div at bounding box center [20, 130] width 7 height 7
click at [21, 169] on div at bounding box center [20, 167] width 7 height 7
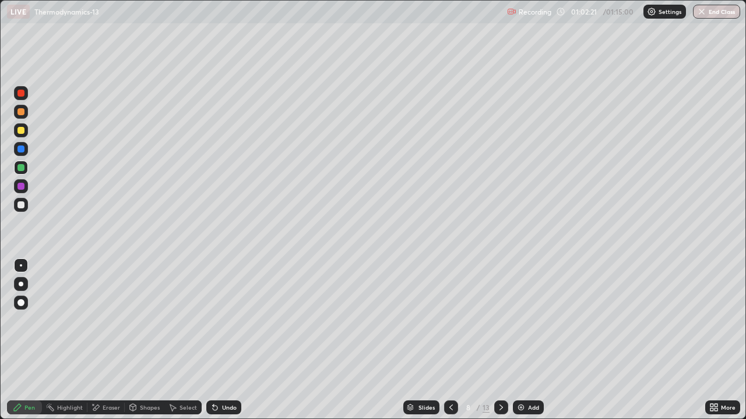
click at [64, 340] on div "Highlight" at bounding box center [64, 408] width 45 height 14
click at [21, 340] on icon at bounding box center [20, 349] width 9 height 9
click at [142, 340] on div "Shapes" at bounding box center [150, 408] width 20 height 6
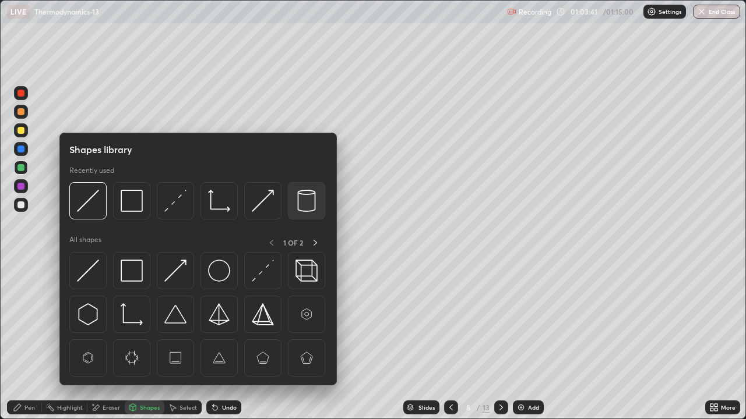
click at [296, 209] on img at bounding box center [306, 201] width 22 height 22
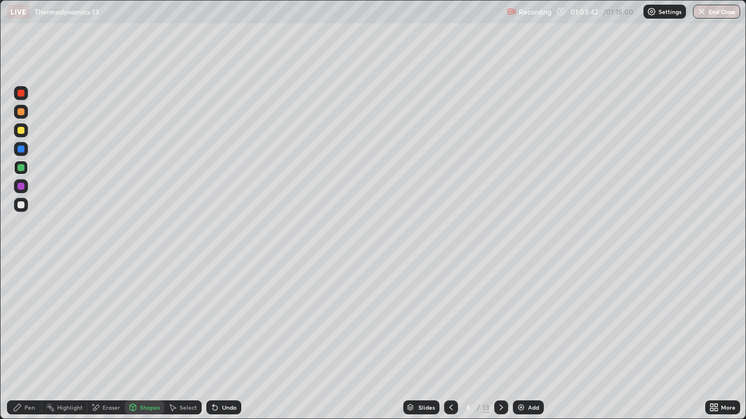
click at [23, 149] on div at bounding box center [20, 149] width 7 height 7
click at [28, 340] on div "Pen" at bounding box center [29, 408] width 10 height 6
click at [23, 207] on div at bounding box center [20, 205] width 7 height 7
click at [23, 170] on div at bounding box center [20, 167] width 7 height 7
click at [22, 188] on div at bounding box center [20, 186] width 7 height 7
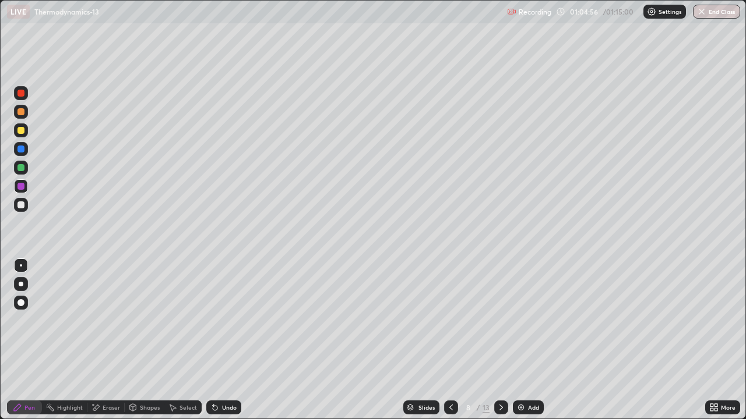
click at [22, 136] on div at bounding box center [21, 130] width 14 height 14
click at [500, 340] on icon at bounding box center [500, 407] width 9 height 9
click at [22, 112] on div at bounding box center [20, 111] width 7 height 7
click at [22, 151] on div at bounding box center [20, 149] width 7 height 7
click at [26, 128] on div at bounding box center [21, 130] width 14 height 14
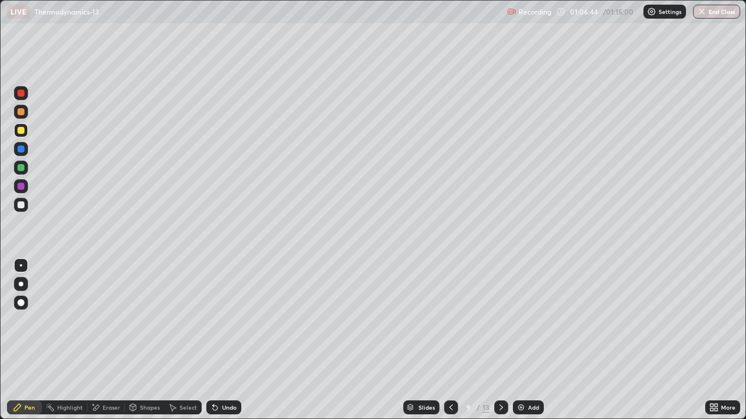
click at [22, 114] on div at bounding box center [20, 111] width 7 height 7
click at [23, 126] on div at bounding box center [21, 130] width 14 height 14
click at [26, 111] on div at bounding box center [21, 112] width 14 height 14
click at [27, 133] on div at bounding box center [21, 130] width 14 height 14
click at [23, 204] on div at bounding box center [20, 205] width 7 height 7
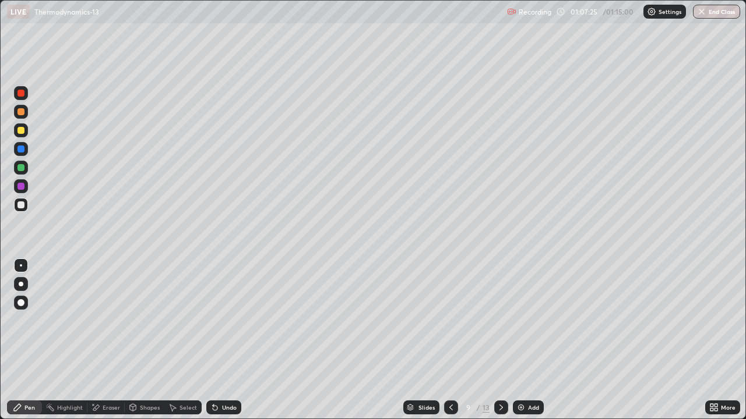
click at [110, 340] on div "Eraser" at bounding box center [111, 408] width 17 height 6
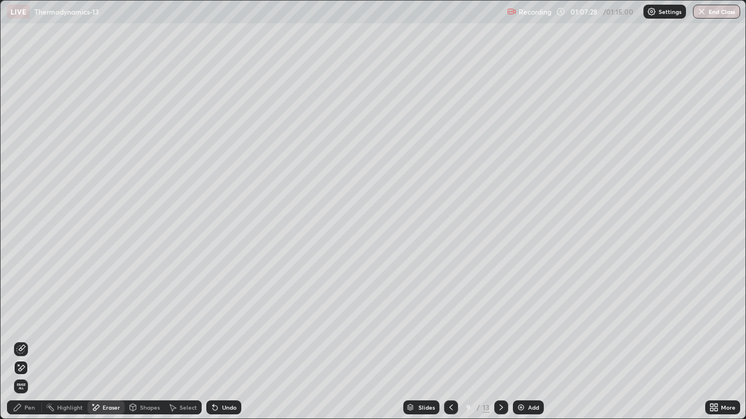
click at [37, 340] on div "Pen" at bounding box center [24, 408] width 35 height 14
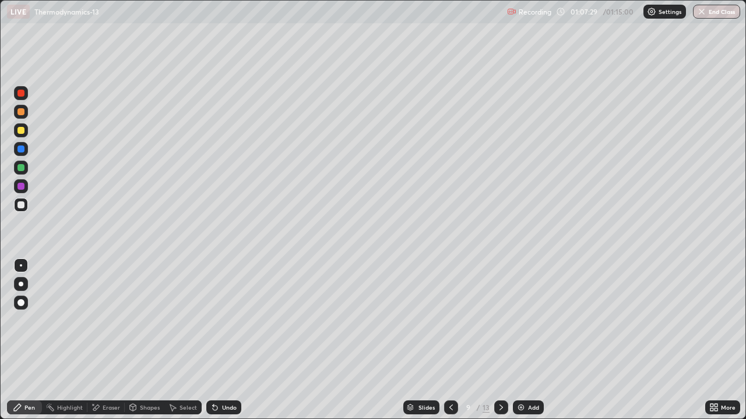
click at [27, 132] on div at bounding box center [21, 130] width 14 height 14
click at [116, 340] on div "Eraser" at bounding box center [105, 408] width 37 height 14
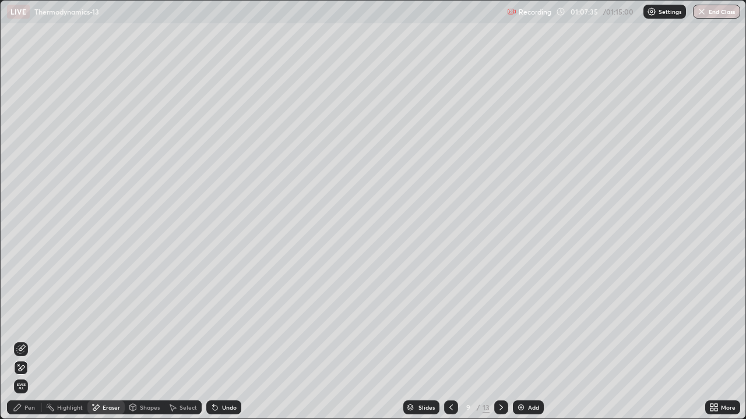
click at [30, 340] on div "Pen" at bounding box center [29, 408] width 10 height 6
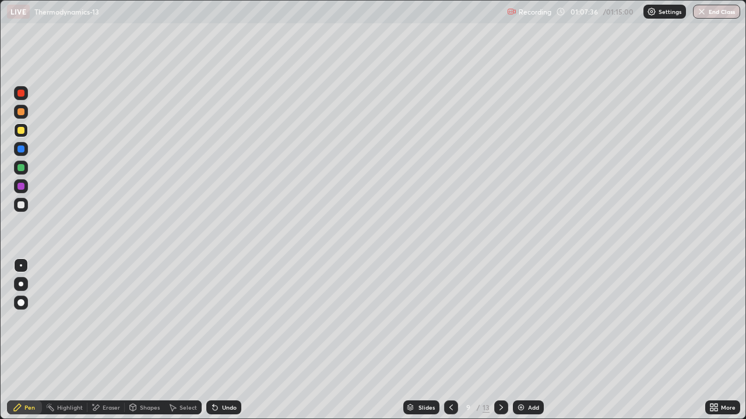
click at [25, 207] on div at bounding box center [21, 205] width 14 height 14
click at [144, 340] on div "Shapes" at bounding box center [145, 408] width 40 height 14
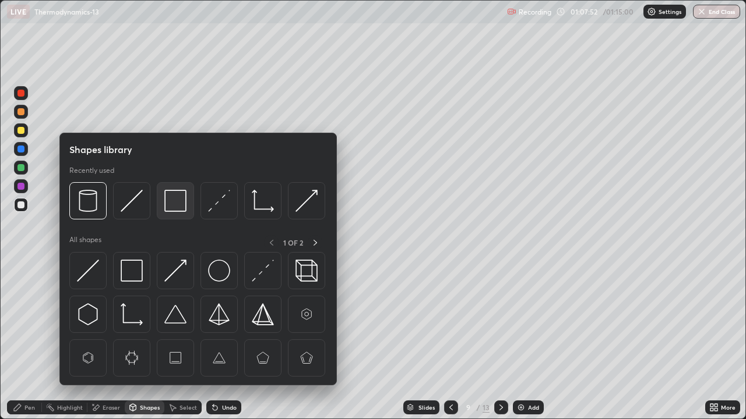
click at [172, 207] on img at bounding box center [175, 201] width 22 height 22
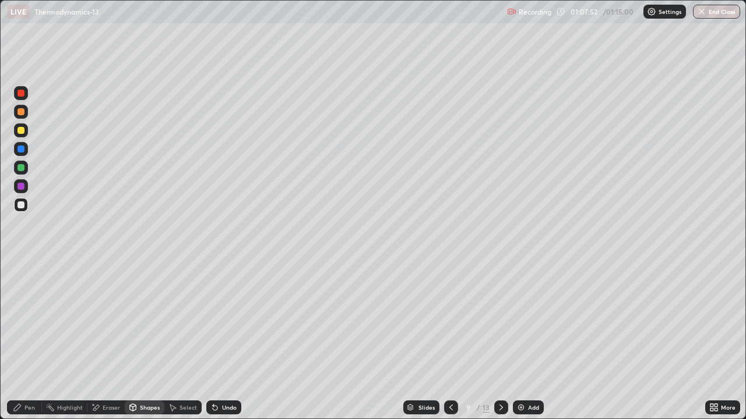
click at [25, 170] on div at bounding box center [21, 168] width 14 height 14
click at [19, 340] on div "Pen" at bounding box center [24, 408] width 35 height 14
click at [21, 187] on div at bounding box center [20, 186] width 7 height 7
click at [23, 167] on div at bounding box center [20, 167] width 7 height 7
click at [22, 133] on div at bounding box center [20, 130] width 7 height 7
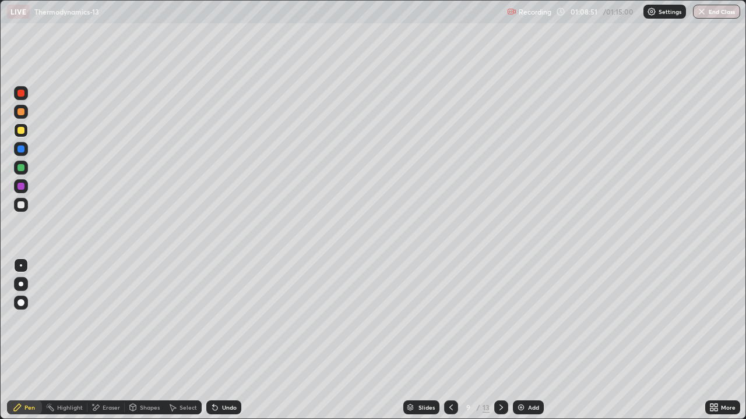
click at [22, 204] on div at bounding box center [20, 205] width 7 height 7
click at [20, 149] on div at bounding box center [20, 149] width 7 height 7
click at [223, 340] on div "Undo" at bounding box center [223, 408] width 35 height 14
click at [235, 340] on div "Undo" at bounding box center [223, 408] width 35 height 14
click at [147, 340] on div "Shapes" at bounding box center [150, 408] width 20 height 6
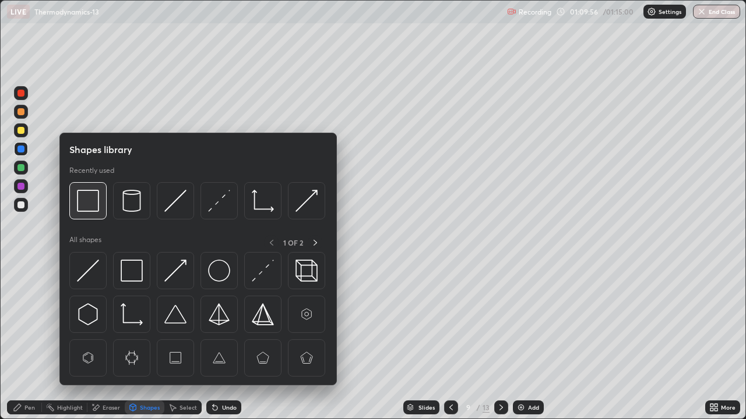
click at [78, 207] on img at bounding box center [88, 201] width 22 height 22
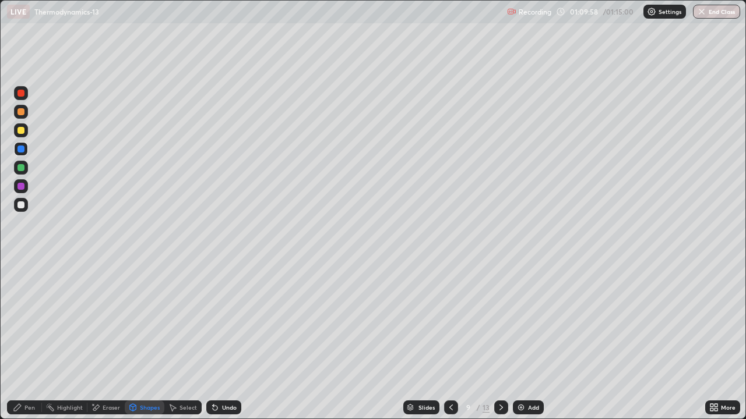
click at [22, 130] on div at bounding box center [20, 130] width 7 height 7
click at [446, 340] on icon at bounding box center [450, 407] width 9 height 9
click at [494, 340] on div at bounding box center [501, 408] width 14 height 14
click at [707, 17] on button "End Class" at bounding box center [717, 12] width 46 height 14
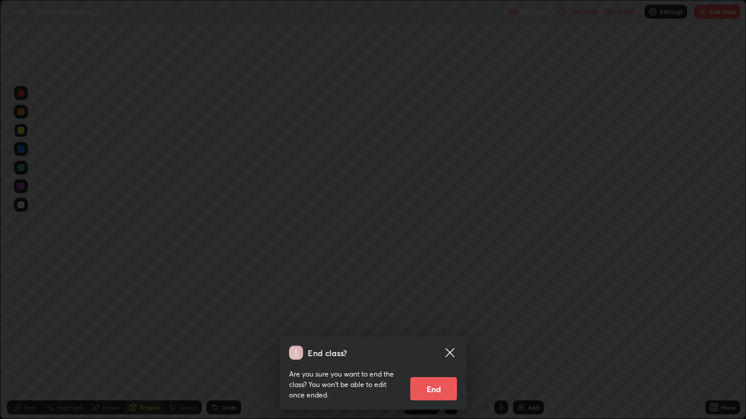
click at [439, 340] on button "End" at bounding box center [433, 388] width 47 height 23
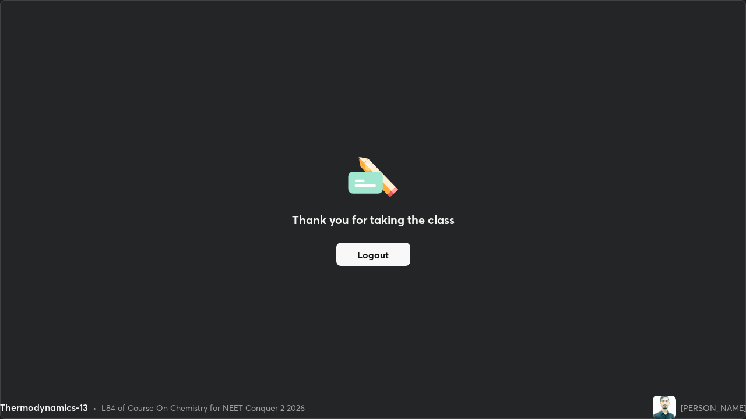
click at [384, 256] on button "Logout" at bounding box center [373, 254] width 74 height 23
